Goal: Information Seeking & Learning: Check status

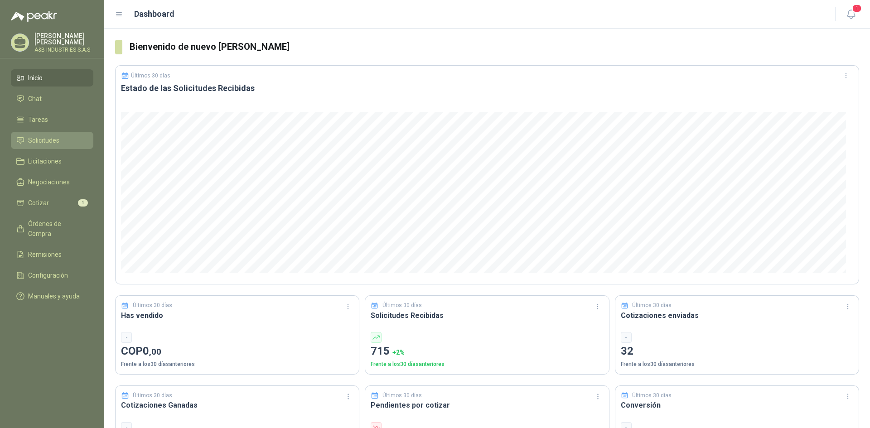
click at [27, 136] on li "Solicitudes" at bounding box center [52, 140] width 72 height 10
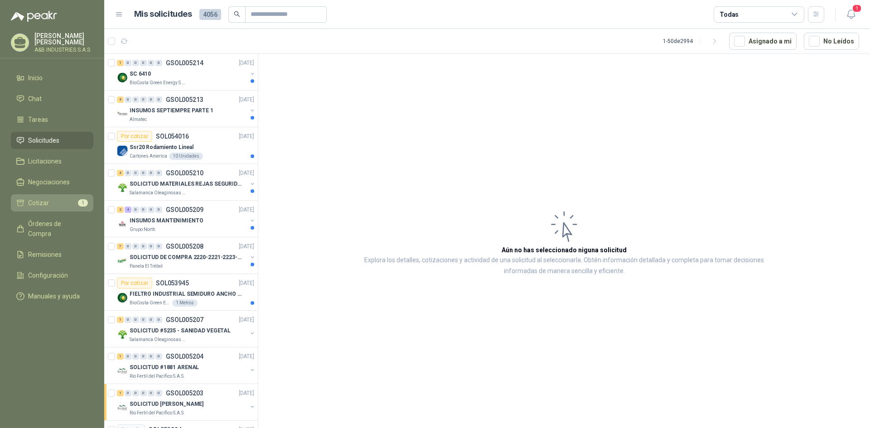
click at [79, 203] on span "1" at bounding box center [83, 202] width 10 height 7
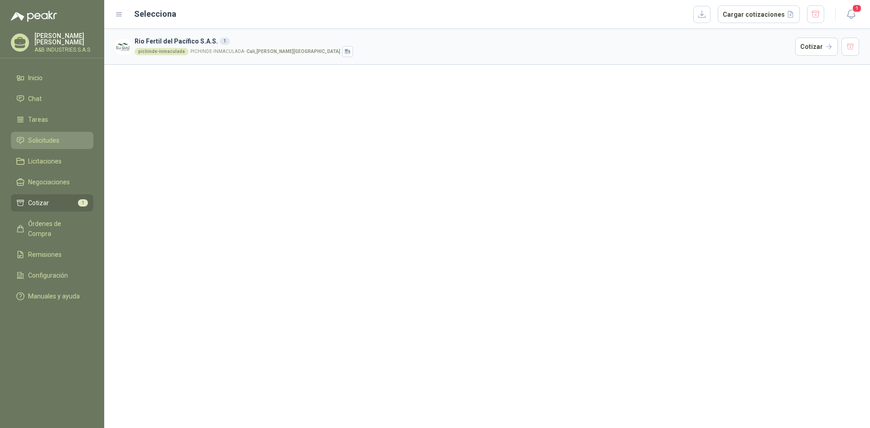
click at [53, 138] on span "Solicitudes" at bounding box center [43, 140] width 31 height 10
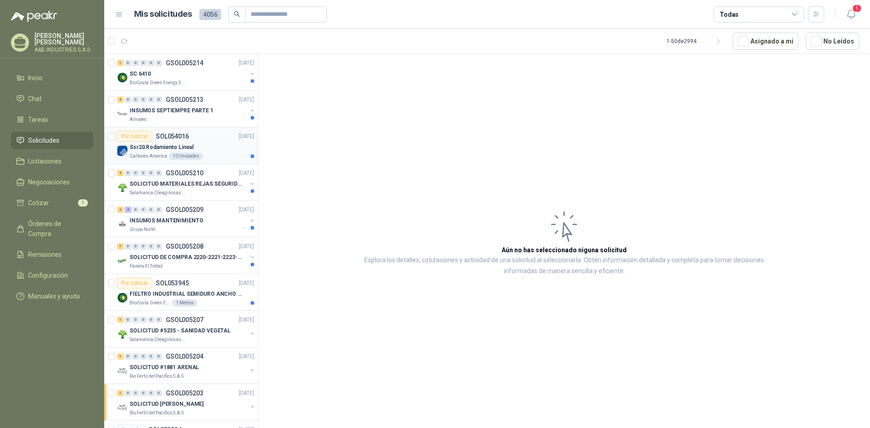
click at [199, 158] on div "10 Unidades" at bounding box center [186, 156] width 34 height 7
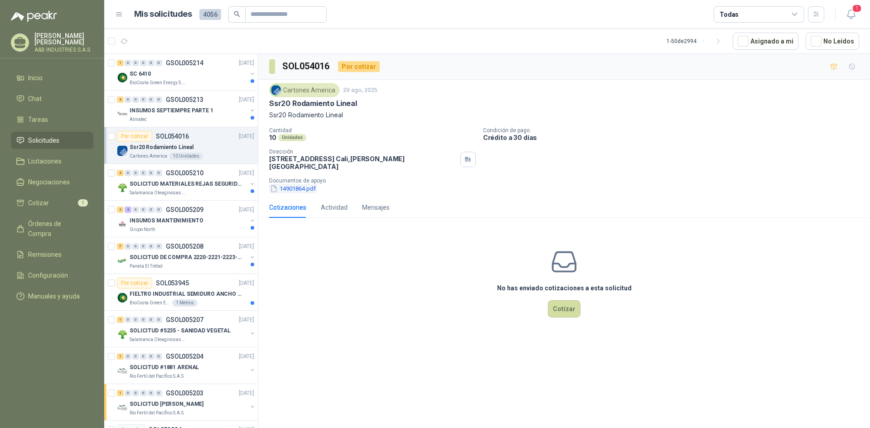
click at [307, 184] on button "14901864.pdf" at bounding box center [293, 189] width 48 height 10
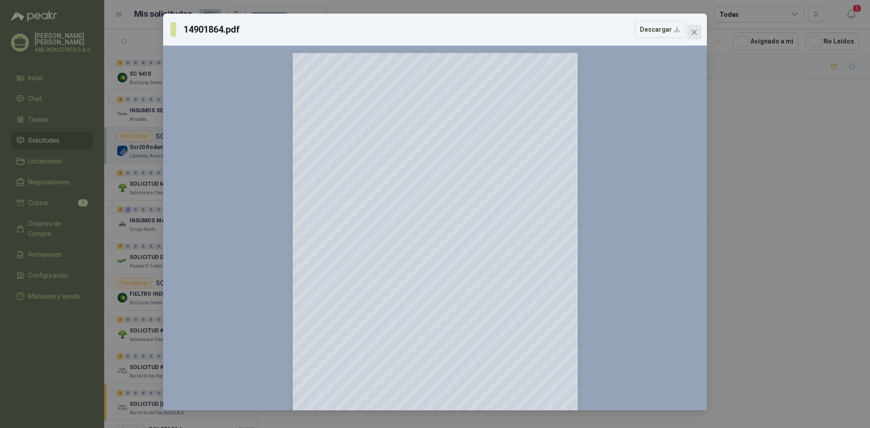
click at [696, 36] on button "Close" at bounding box center [694, 32] width 14 height 14
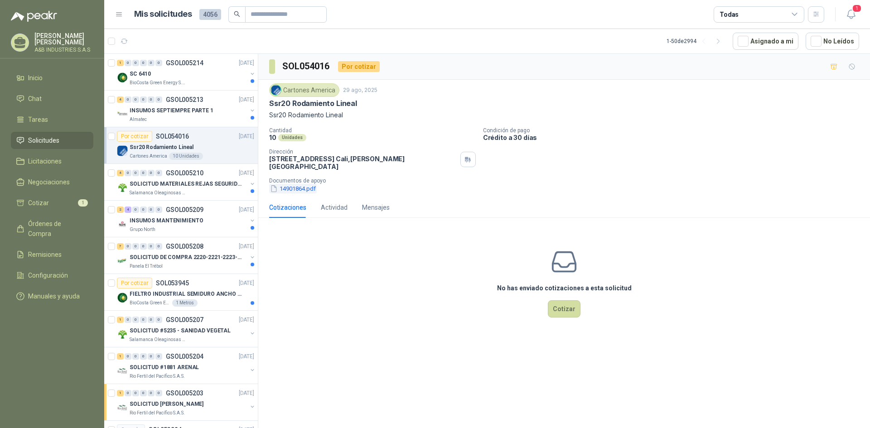
click at [304, 184] on button "14901864.pdf" at bounding box center [293, 189] width 48 height 10
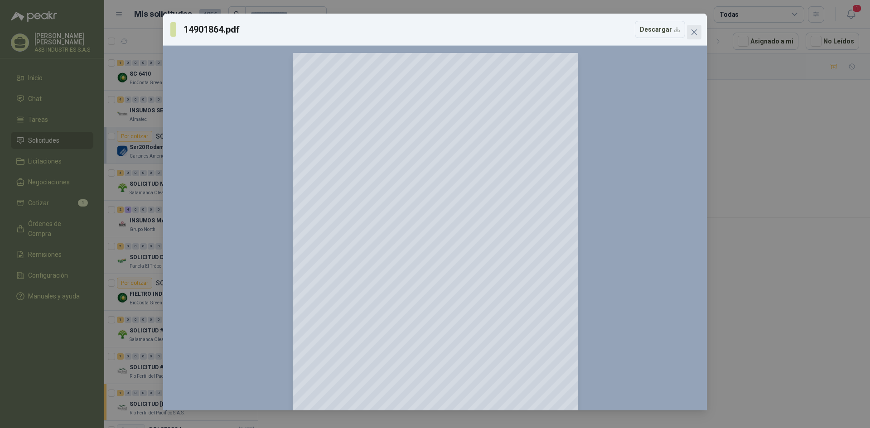
click at [696, 30] on icon "close" at bounding box center [693, 31] width 5 height 5
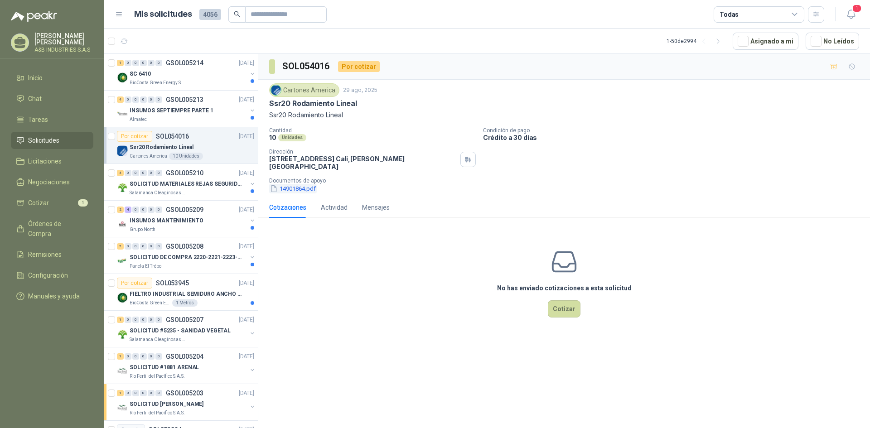
click at [309, 184] on button "14901864.pdf" at bounding box center [293, 189] width 48 height 10
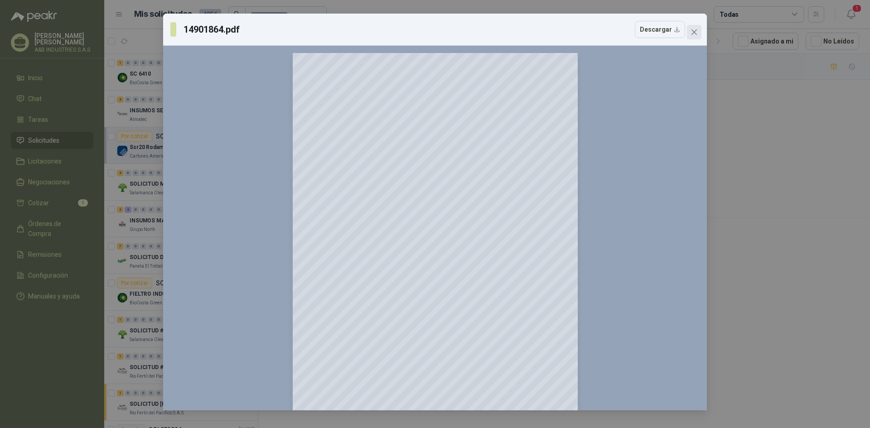
click at [695, 36] on button "Close" at bounding box center [694, 32] width 14 height 14
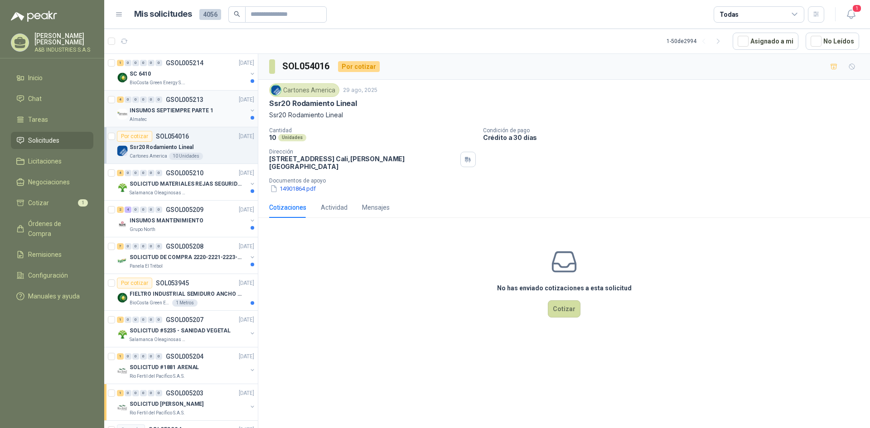
click at [186, 106] on div "INSUMOS SEPTIEMPRE PARTE 1" at bounding box center [188, 110] width 117 height 11
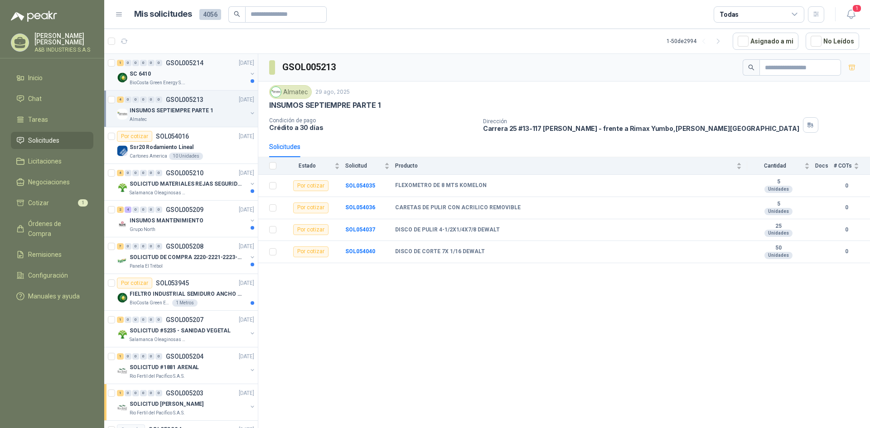
click at [197, 80] on div "BioCosta Green Energy S.A.S" at bounding box center [188, 82] width 117 height 7
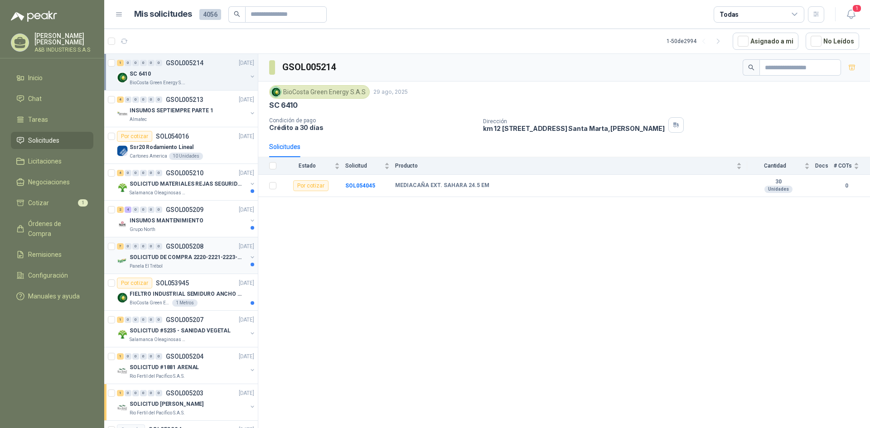
scroll to position [91, 0]
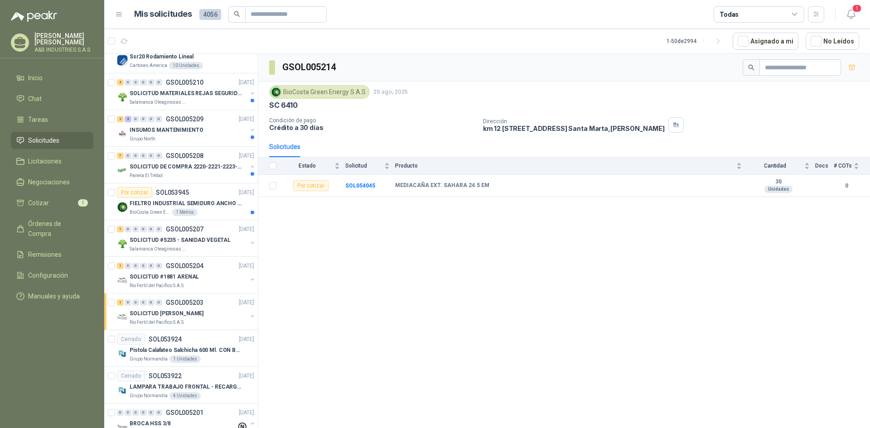
click at [420, 248] on div "GSOL005214 BioCosta [PERSON_NAME] Energy S.A.S [DATE] SC 6410 Condición de pago…" at bounding box center [564, 242] width 612 height 377
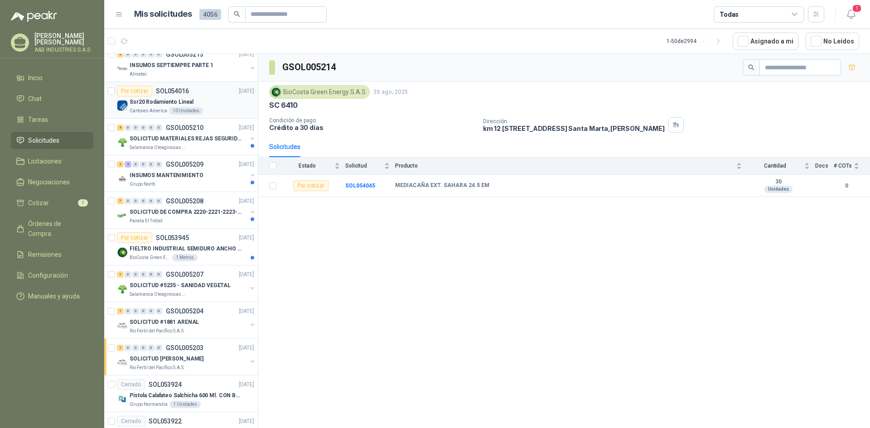
scroll to position [0, 0]
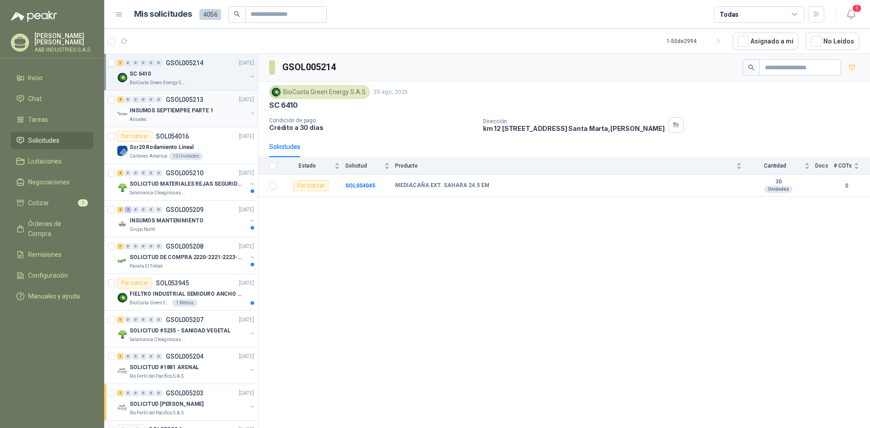
click at [200, 114] on p "INSUMOS SEPTIEMPRE PARTE 1" at bounding box center [172, 110] width 84 height 9
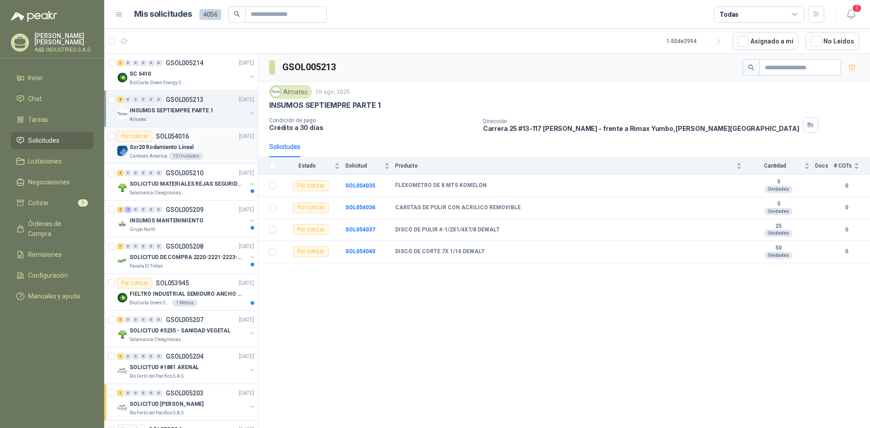
click at [214, 146] on div "Ssr20 Rodamiento Lineal" at bounding box center [192, 147] width 125 height 11
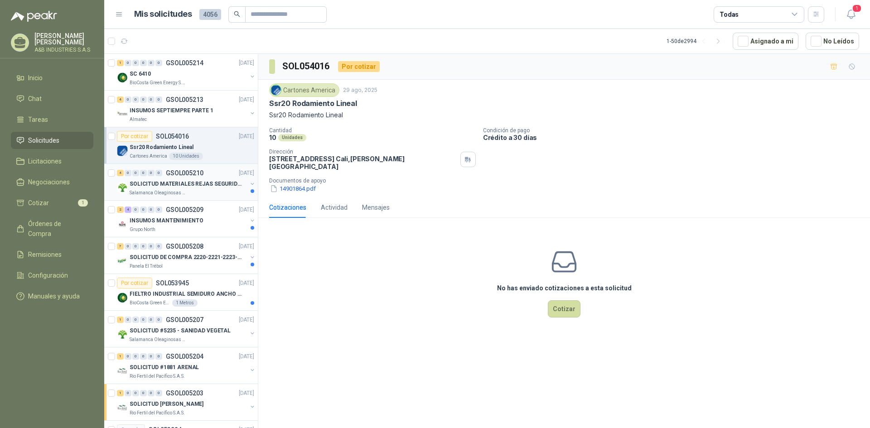
click at [208, 183] on p "SOLICITUD MATERIALES REJAS SEGURIDAD - OFICINA" at bounding box center [186, 184] width 113 height 9
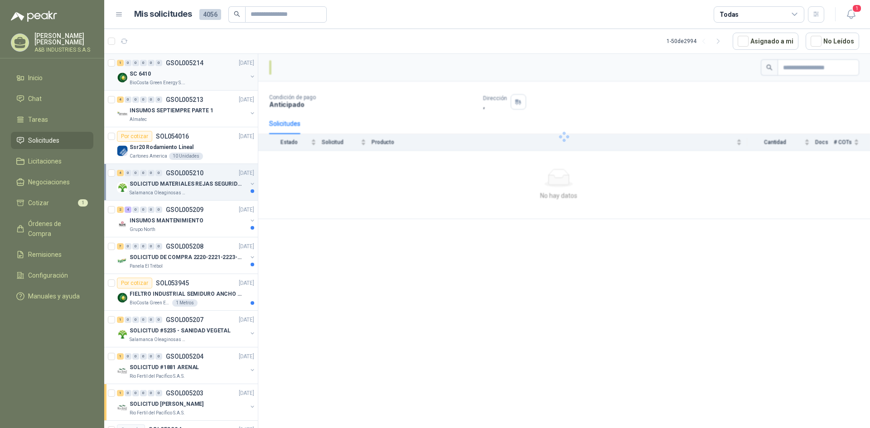
click at [202, 82] on div "BioCosta Green Energy S.A.S" at bounding box center [188, 82] width 117 height 7
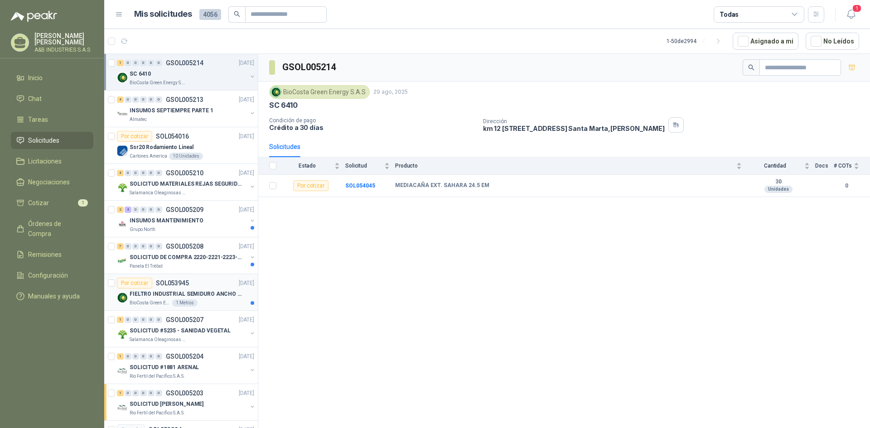
click at [192, 294] on p "FIELTRO INDUSTRIAL SEMIDURO ANCHO 25 MM" at bounding box center [186, 294] width 113 height 9
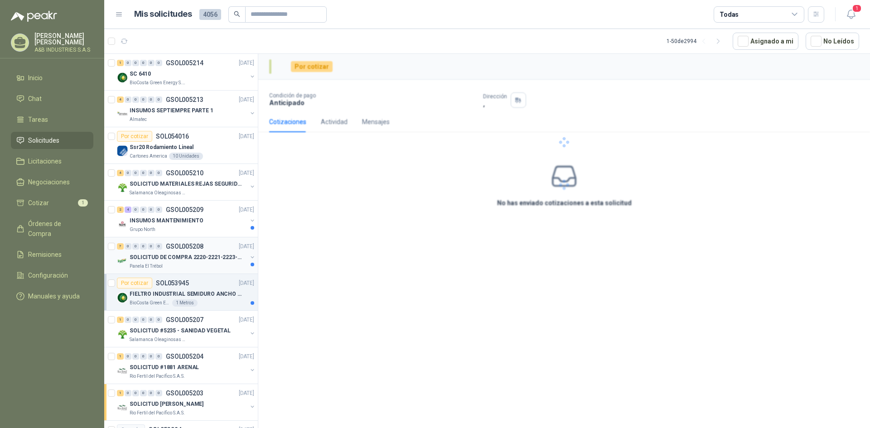
click at [201, 265] on div "Panela El Trébol" at bounding box center [188, 266] width 117 height 7
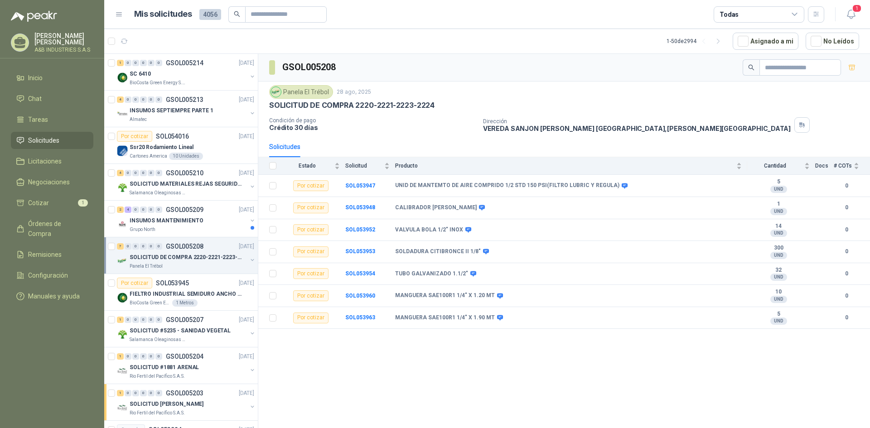
click at [205, 264] on div "Panela El Trébol" at bounding box center [188, 266] width 117 height 7
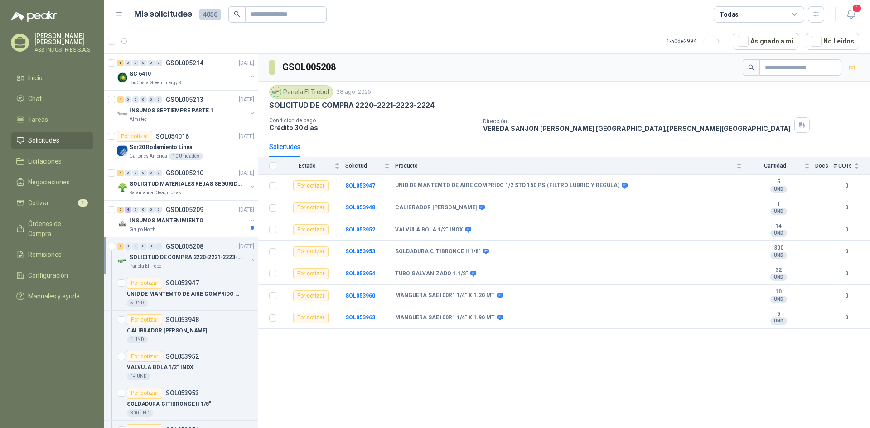
click at [205, 264] on div "Panela El Trébol" at bounding box center [188, 266] width 117 height 7
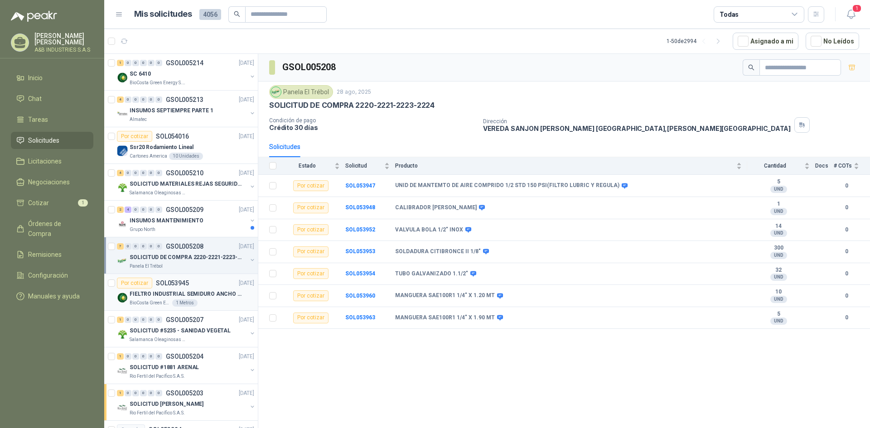
scroll to position [45, 0]
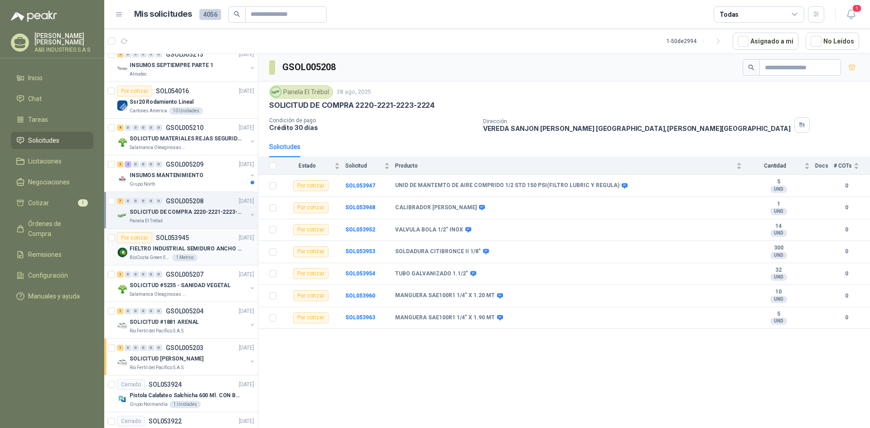
click at [158, 256] on p "BioCosta Green Energy S.A.S" at bounding box center [150, 257] width 41 height 7
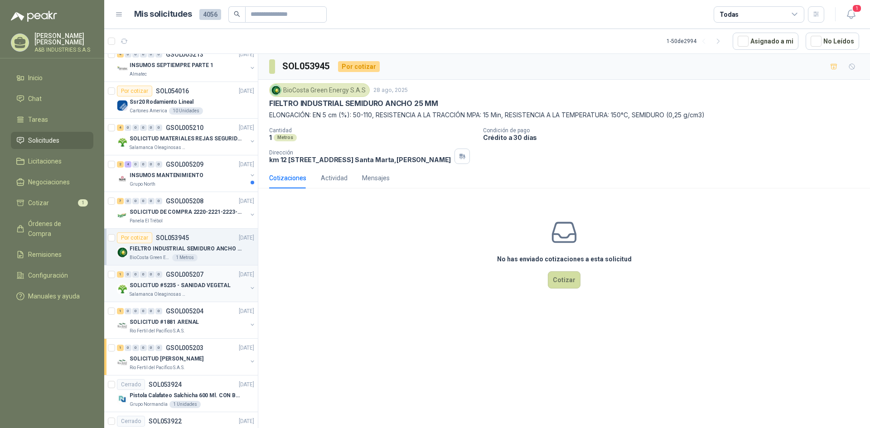
click at [230, 286] on div "SOLICITUD #5235 - SANIDAD VEGETAL" at bounding box center [188, 285] width 117 height 11
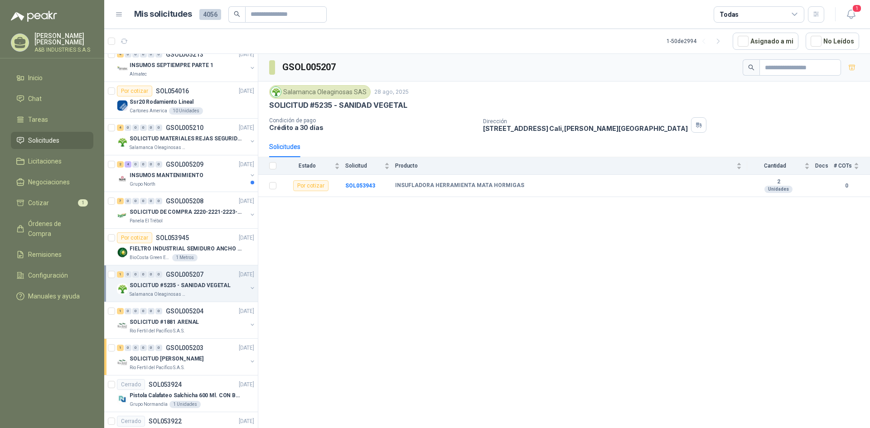
scroll to position [136, 0]
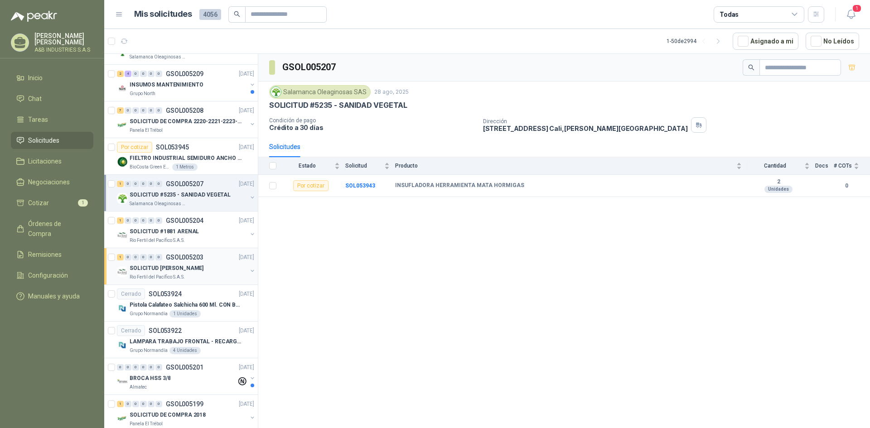
click at [195, 265] on p "SOLICITUD [PERSON_NAME]" at bounding box center [167, 268] width 74 height 9
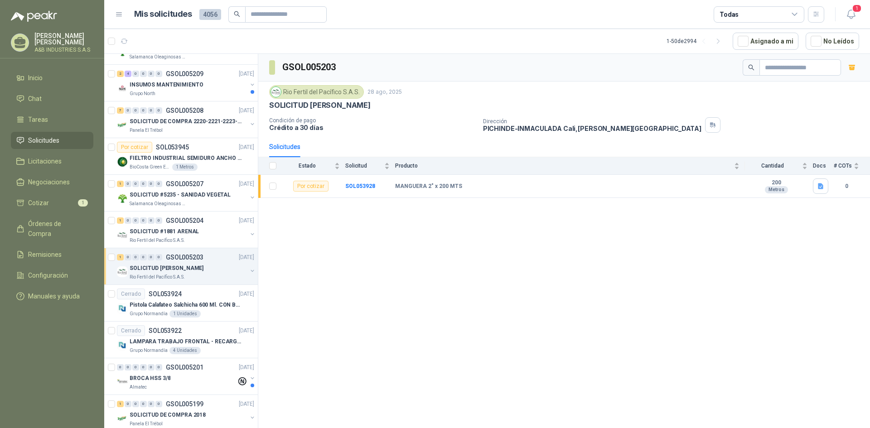
click at [545, 290] on div "GSOL005203 Rio Fertil [PERSON_NAME] S.A.S. [DATE] SOLICITUD [PERSON_NAME] - PIC…" at bounding box center [564, 242] width 612 height 377
click at [206, 299] on div "Cerrado SOL053924 [DATE]" at bounding box center [185, 294] width 137 height 11
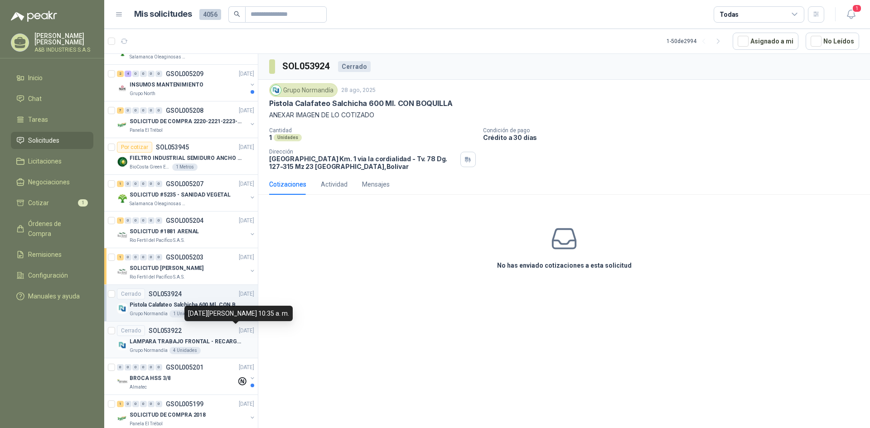
click at [239, 334] on p "[DATE]" at bounding box center [246, 331] width 15 height 9
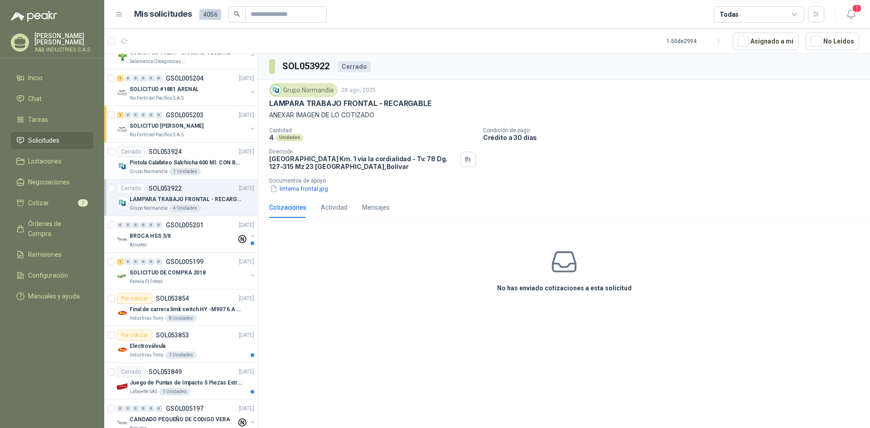
scroll to position [280, 0]
click at [188, 245] on div "Almatec" at bounding box center [183, 242] width 107 height 7
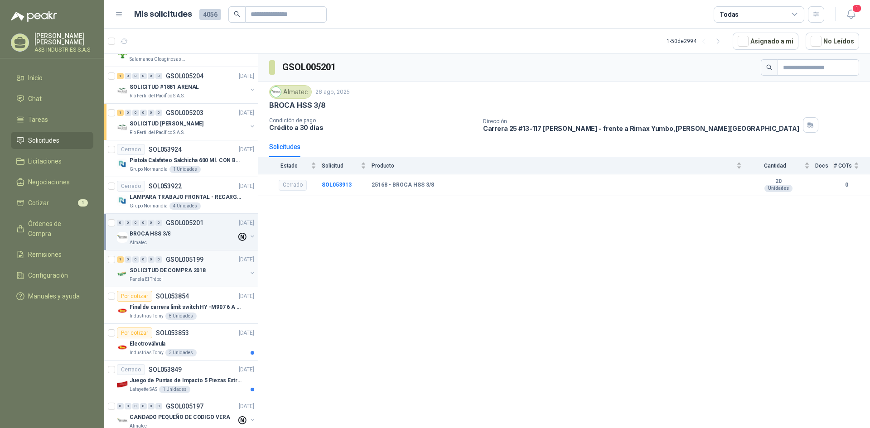
click at [203, 267] on div "SOLICITUD DE COMPRA 2018" at bounding box center [188, 270] width 117 height 11
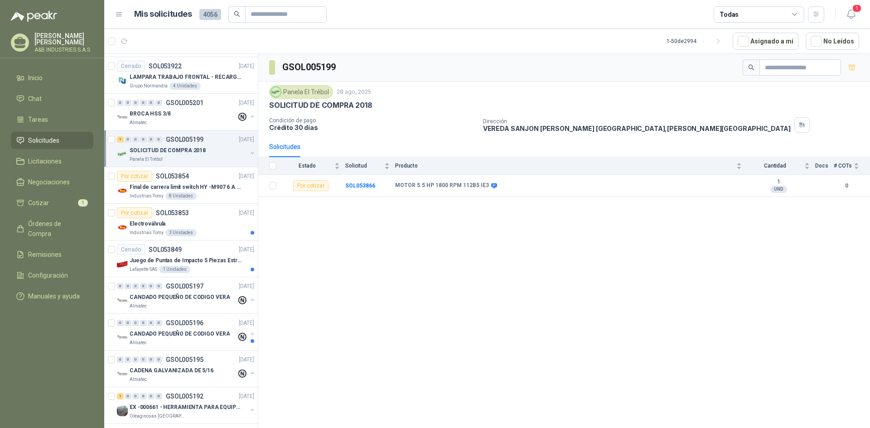
scroll to position [434, 0]
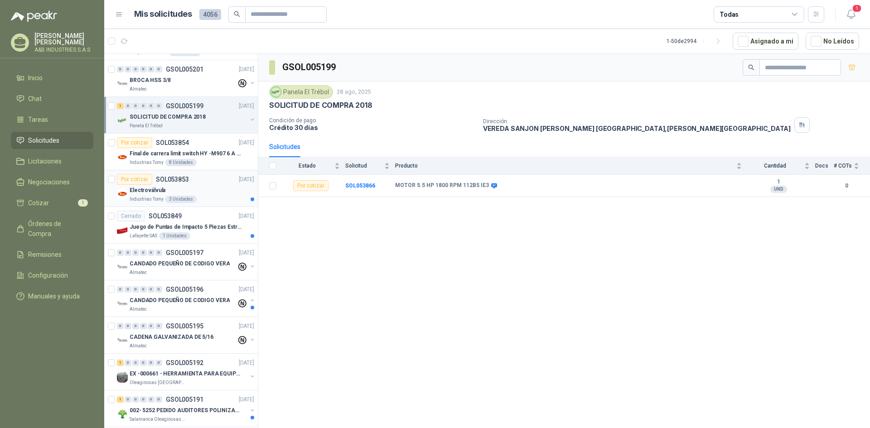
drag, startPoint x: 253, startPoint y: 172, endPoint x: 250, endPoint y: 203, distance: 31.4
click at [250, 203] on article "Por cotizar SOL053853 [DATE] Electroválvula Industrias Tomy 3 Unidades" at bounding box center [181, 188] width 154 height 37
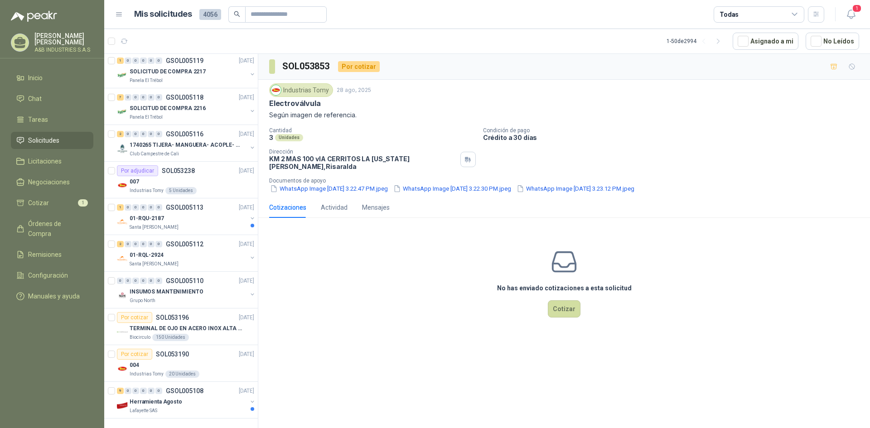
scroll to position [1477, 0]
click at [203, 407] on div "Lafayette SAS" at bounding box center [188, 410] width 117 height 7
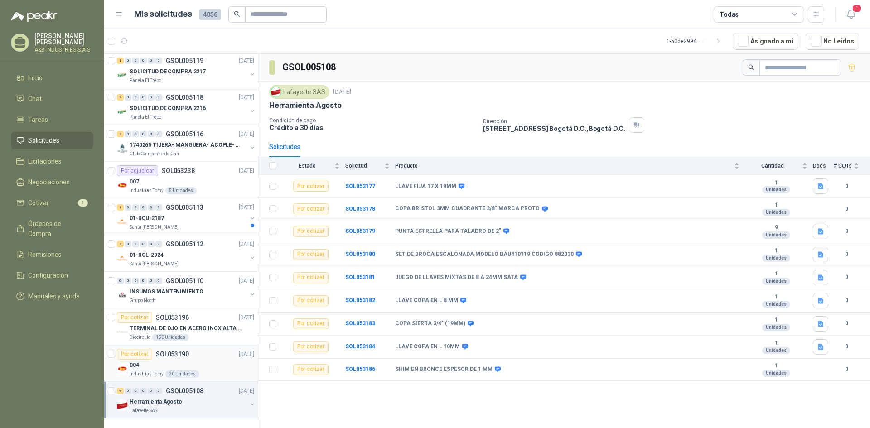
click at [209, 361] on div "004" at bounding box center [192, 365] width 125 height 11
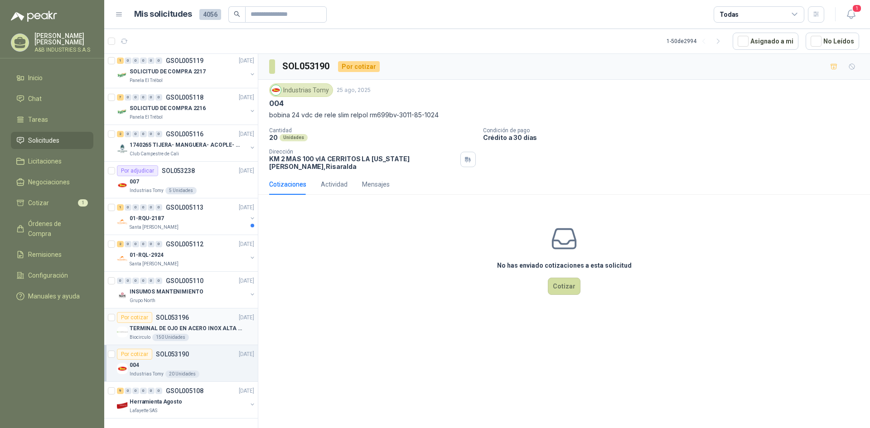
click at [219, 312] on div "Por cotizar SOL053196 [DATE]" at bounding box center [185, 317] width 137 height 11
click at [221, 297] on div "Grupo North" at bounding box center [188, 300] width 117 height 7
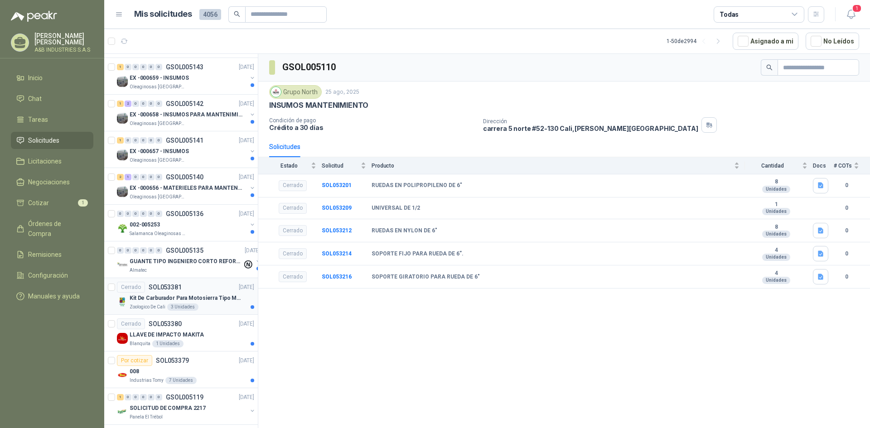
scroll to position [1043, 0]
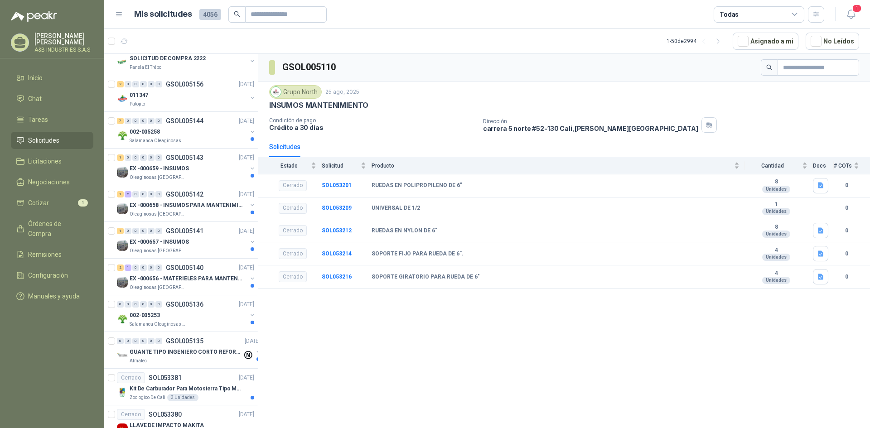
click at [259, 323] on div "GSOL005110 Grupo North [DATE] INSUMOS MANTENIMIENTO Condición de pago Crédito a…" at bounding box center [564, 242] width 612 height 377
click at [259, 322] on div "GSOL005110 Grupo North [DATE] INSUMOS MANTENIMIENTO Condición de pago Crédito a…" at bounding box center [564, 242] width 612 height 377
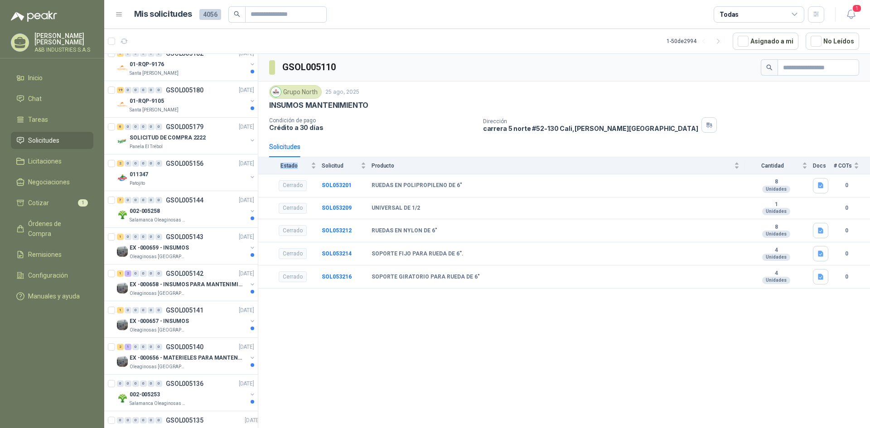
scroll to position [873, 0]
